Goal: Task Accomplishment & Management: Use online tool/utility

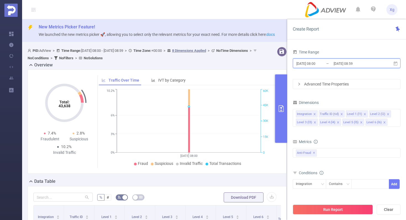
click at [397, 63] on icon at bounding box center [395, 63] width 5 height 5
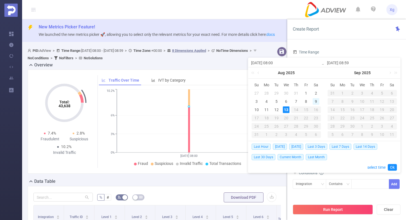
click at [315, 100] on div "9" at bounding box center [316, 101] width 7 height 7
click at [276, 110] on div "12" at bounding box center [276, 110] width 7 height 7
type input "[DATE] 08:00"
type input "[DATE] 08:59"
type input "[DATE] 08:00"
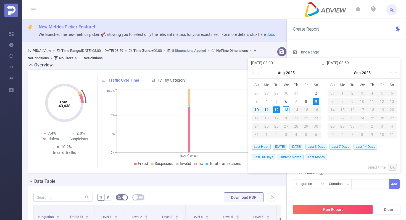
type input "[DATE] 08:59"
click at [391, 165] on link "Ok" at bounding box center [392, 167] width 9 height 7
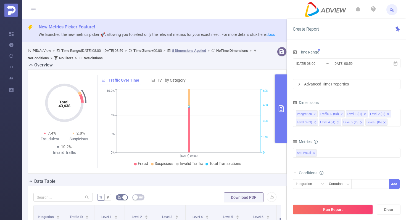
click at [352, 99] on div "Time Range [DATE] 08:00 _ [DATE] 08:59 Advanced Time Properties Dimensions Inte…" at bounding box center [347, 139] width 108 height 182
click at [320, 156] on div "Anti-Fraud ✕" at bounding box center [347, 153] width 108 height 10
click at [301, 164] on span at bounding box center [302, 165] width 4 height 4
click at [339, 172] on div "Conditions" at bounding box center [347, 173] width 108 height 9
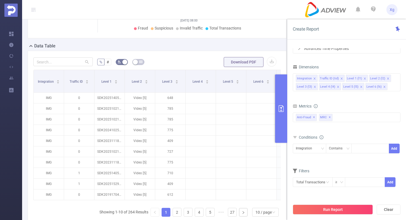
scroll to position [142, 0]
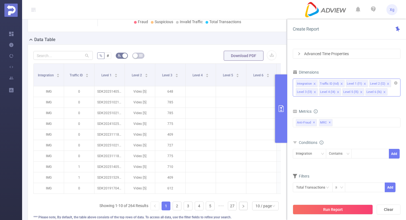
click at [314, 83] on icon "icon: close" at bounding box center [314, 84] width 3 height 3
click at [318, 85] on icon "icon: close" at bounding box center [318, 84] width 3 height 3
click at [338, 83] on icon "icon: close" at bounding box center [338, 84] width 3 height 3
click at [337, 83] on icon "icon: close" at bounding box center [338, 84] width 3 height 3
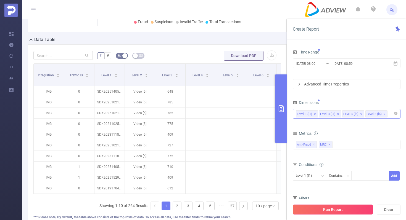
click at [323, 206] on button "Run Report" at bounding box center [333, 210] width 80 height 10
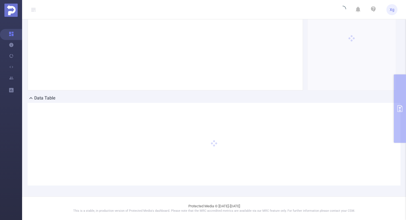
scroll to position [83, 0]
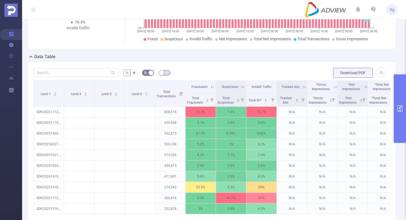
scroll to position [91, 0]
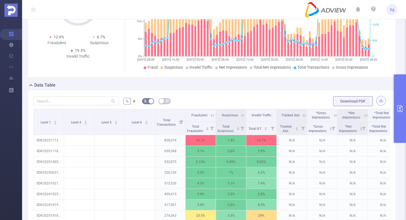
click at [381, 106] on button "button" at bounding box center [381, 101] width 10 height 10
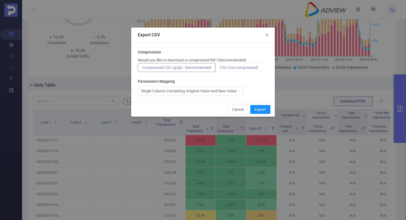
click at [256, 69] on span "CSV (not compressed)" at bounding box center [239, 67] width 38 height 4
click at [220, 69] on input "CSV (not compressed)" at bounding box center [220, 69] width 0 height 0
click at [261, 109] on button "Export" at bounding box center [260, 109] width 20 height 9
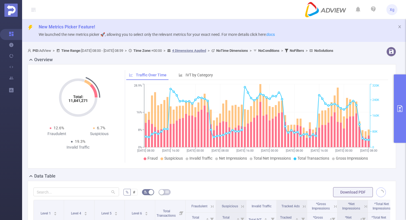
scroll to position [0, 0]
click at [351, 4] on ul "Xg" at bounding box center [351, 9] width 93 height 19
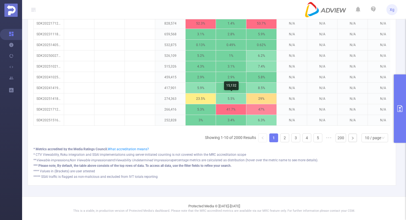
scroll to position [0, 0]
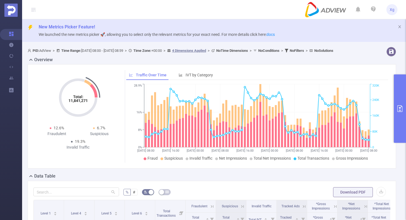
click at [398, 94] on button "primary" at bounding box center [400, 109] width 12 height 69
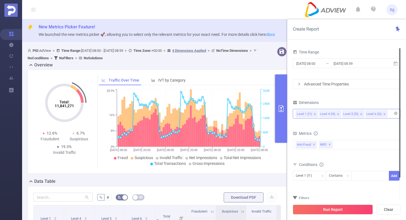
click at [399, 62] on div at bounding box center [399, 113] width 1 height 130
click at [394, 63] on icon at bounding box center [396, 63] width 4 height 4
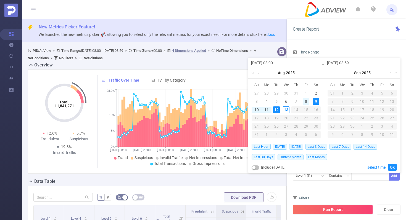
click at [305, 100] on div "8" at bounding box center [306, 101] width 7 height 7
click at [277, 110] on div "12" at bounding box center [276, 110] width 7 height 7
type input "[DATE] 08:00"
click at [391, 166] on link "Ok" at bounding box center [392, 167] width 9 height 7
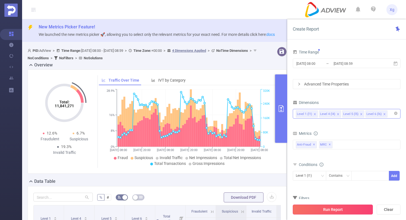
click at [342, 210] on button "Run Report" at bounding box center [333, 210] width 80 height 10
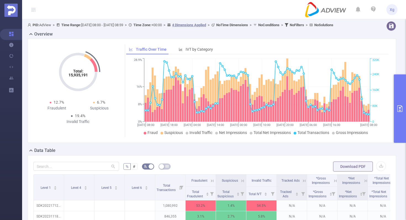
scroll to position [36, 0]
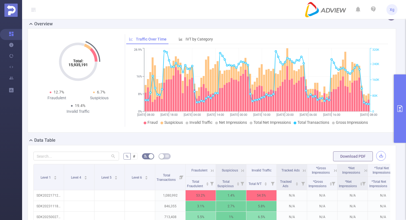
click at [381, 161] on button "button" at bounding box center [381, 156] width 10 height 10
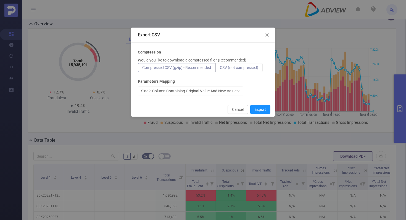
click at [251, 67] on span "CSV (not compressed)" at bounding box center [239, 67] width 38 height 4
click at [220, 69] on input "CSV (not compressed)" at bounding box center [220, 69] width 0 height 0
click at [248, 66] on span "CSV (not compressed)" at bounding box center [239, 67] width 38 height 4
click at [220, 69] on input "CSV (not compressed)" at bounding box center [220, 69] width 0 height 0
click at [263, 112] on button "Export" at bounding box center [260, 109] width 20 height 9
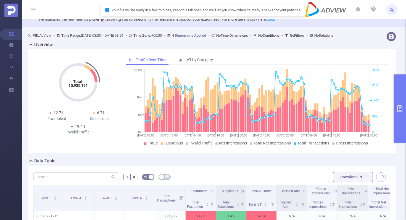
scroll to position [6, 0]
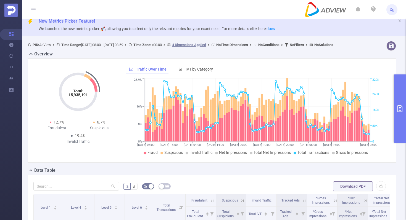
click at [267, 1] on header "Xg" at bounding box center [203, 9] width 406 height 19
click at [381, 190] on button "button" at bounding box center [381, 186] width 10 height 10
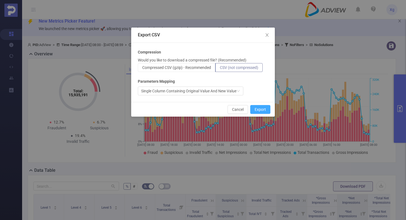
click at [259, 110] on button "Export" at bounding box center [260, 109] width 20 height 9
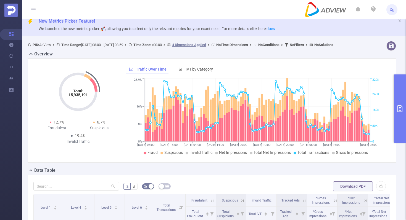
click at [397, 83] on button "primary" at bounding box center [400, 109] width 12 height 69
